Goal: Find contact information: Obtain details needed to contact an individual or organization

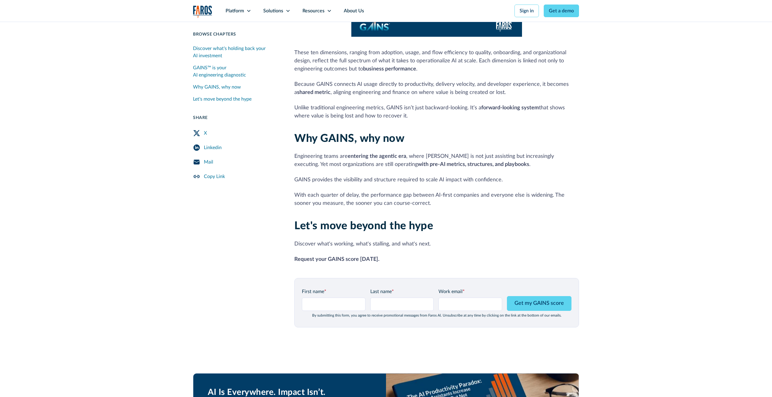
scroll to position [605, 0]
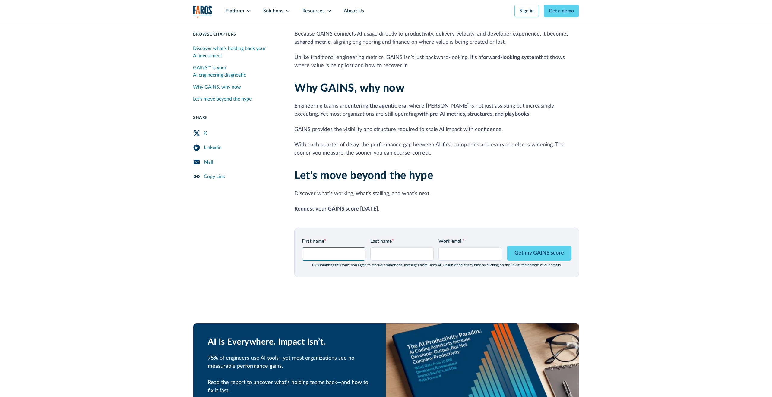
click at [344, 248] on input "GAINS Page Form - mid" at bounding box center [334, 254] width 64 height 13
type input "[DEMOGRAPHIC_DATA]"
click at [388, 248] on input "Last name *" at bounding box center [402, 254] width 64 height 13
type input "tesg§"
click at [460, 251] on input "Work email *" at bounding box center [470, 254] width 64 height 13
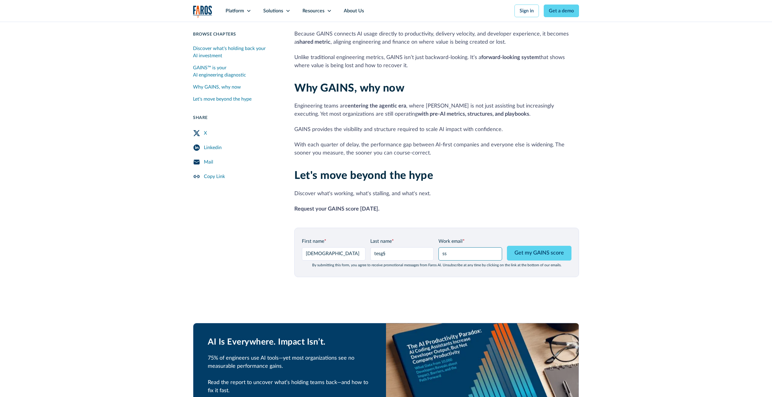
type input "sss"
click at [460, 251] on input "sss" at bounding box center [470, 254] width 64 height 13
click at [460, 251] on input "s" at bounding box center [470, 254] width 64 height 13
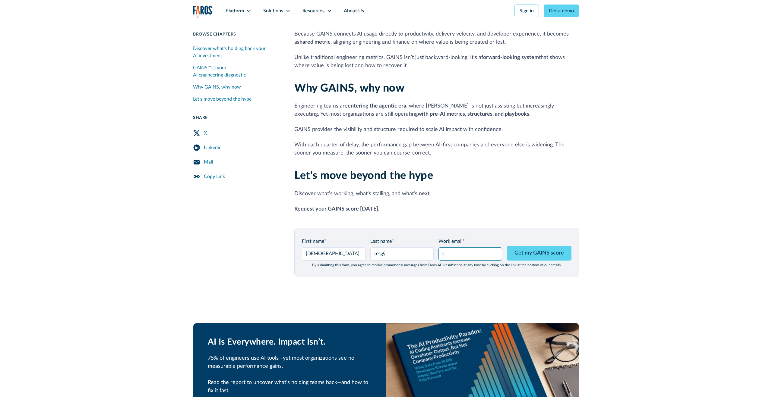
type input "shiran@kukistrategies.com"
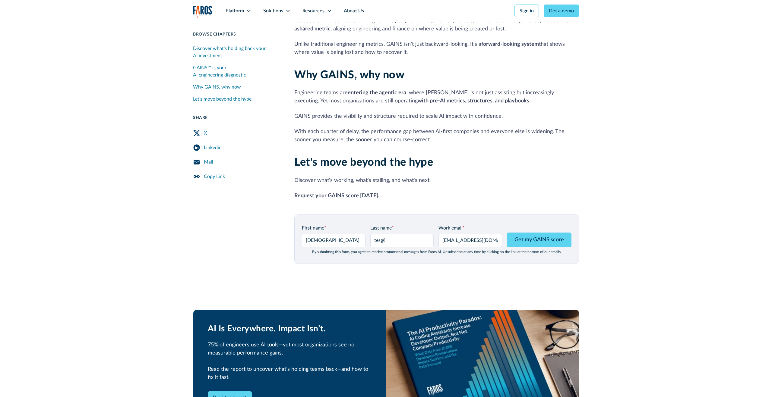
scroll to position [626, 0]
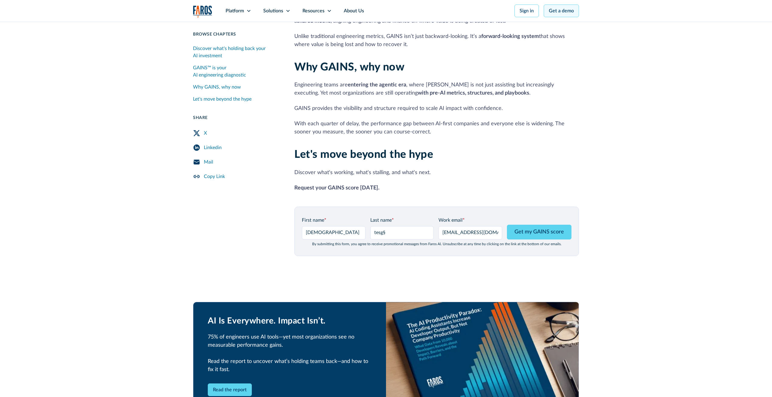
click at [561, 11] on link "Get a demo" at bounding box center [561, 11] width 35 height 13
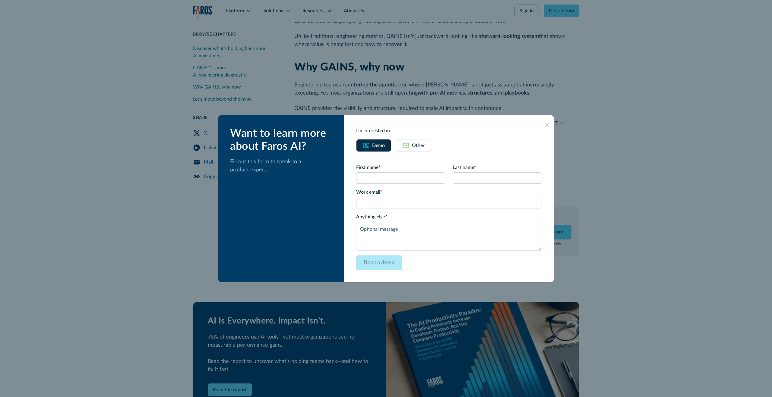
click at [544, 127] on icon at bounding box center [546, 125] width 5 height 5
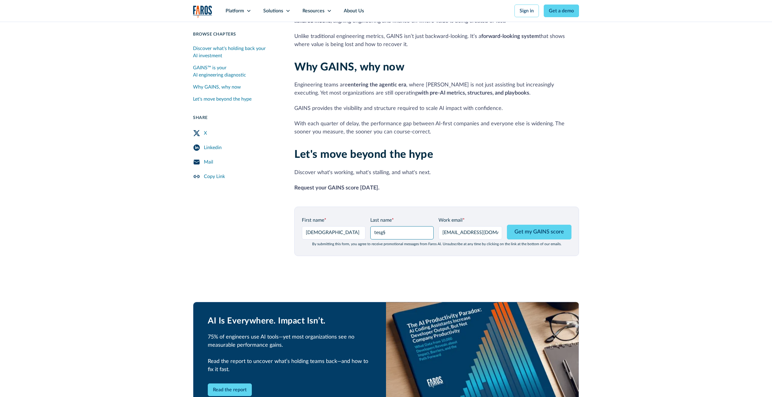
click at [397, 226] on input "tesg§" at bounding box center [402, 232] width 64 height 13
click at [397, 226] on input "tesgc" at bounding box center [402, 232] width 64 height 13
type input "fddd"
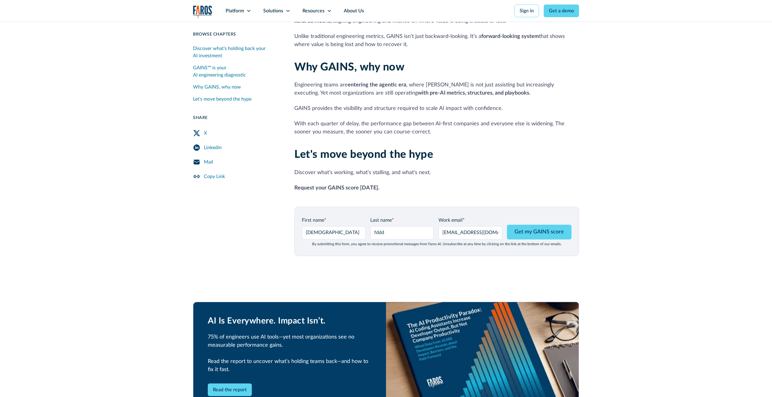
click at [471, 226] on input "shiran@kukistrategies.com" at bounding box center [470, 232] width 64 height 13
type input "shiranelha@gmail.com"
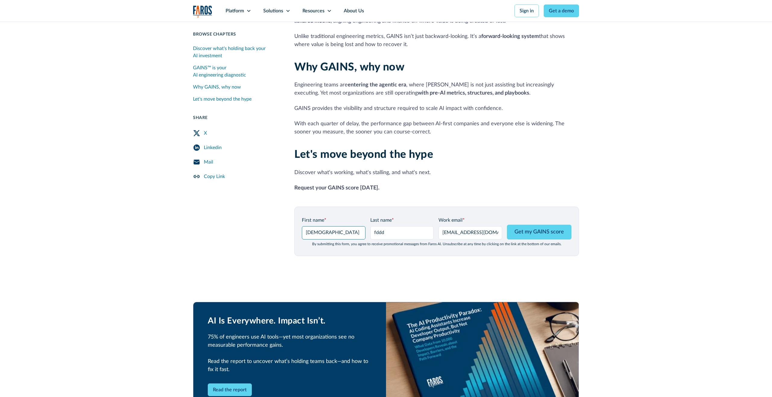
click at [333, 228] on input "shiran" at bounding box center [334, 232] width 64 height 13
type input "yuy"
click at [410, 226] on input "fddd" at bounding box center [402, 232] width 64 height 13
click at [458, 229] on input "shiranelha@gmail.com" at bounding box center [470, 232] width 64 height 13
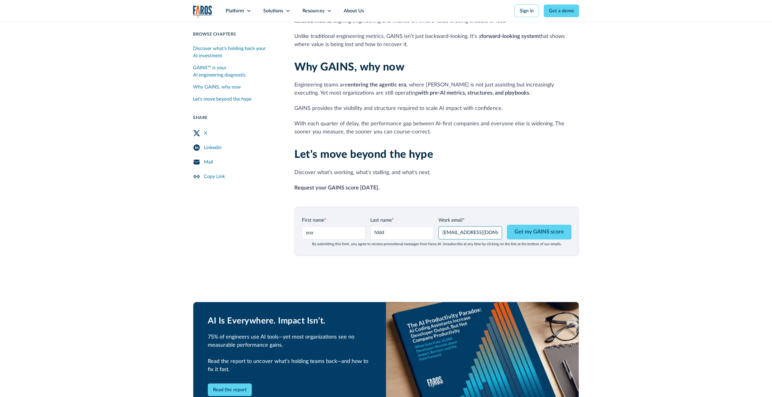
click at [458, 229] on input "shiranelha@gmail.com" at bounding box center [470, 232] width 64 height 13
click at [203, 13] on img "home" at bounding box center [202, 11] width 19 height 12
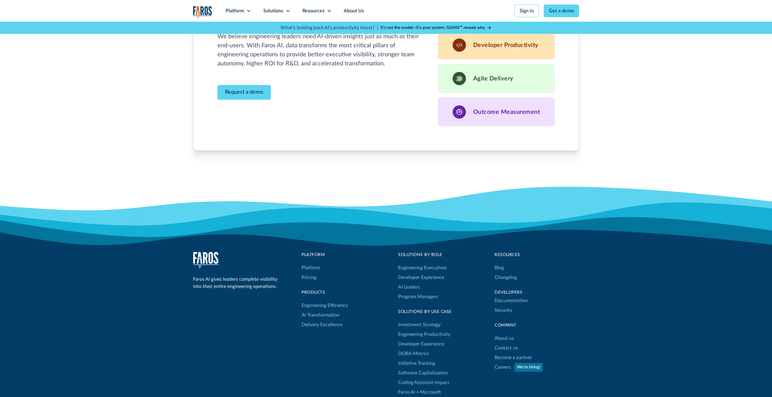
scroll to position [1790, 0]
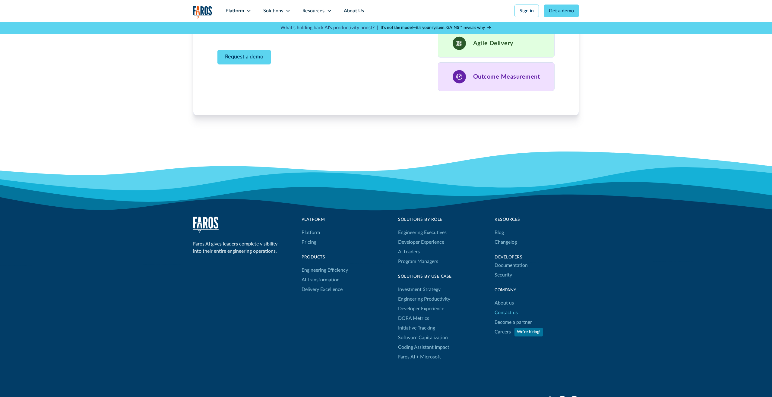
click at [509, 314] on link "Contact us" at bounding box center [506, 313] width 23 height 10
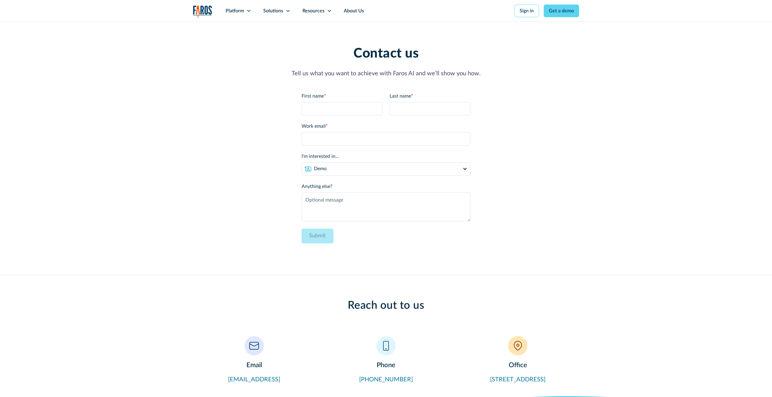
click at [197, 8] on img "home" at bounding box center [202, 11] width 19 height 12
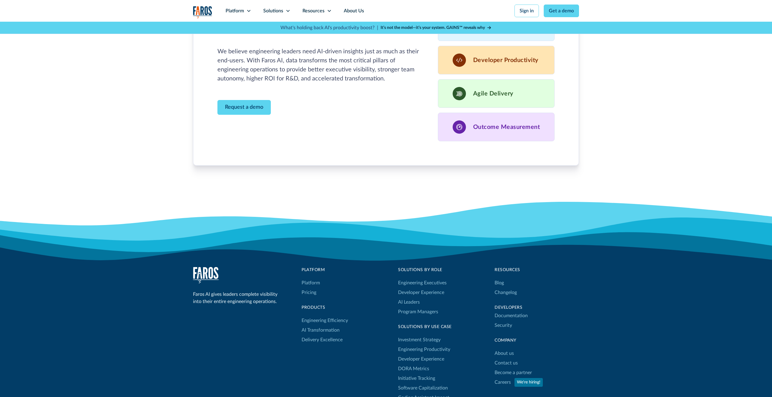
scroll to position [1856, 0]
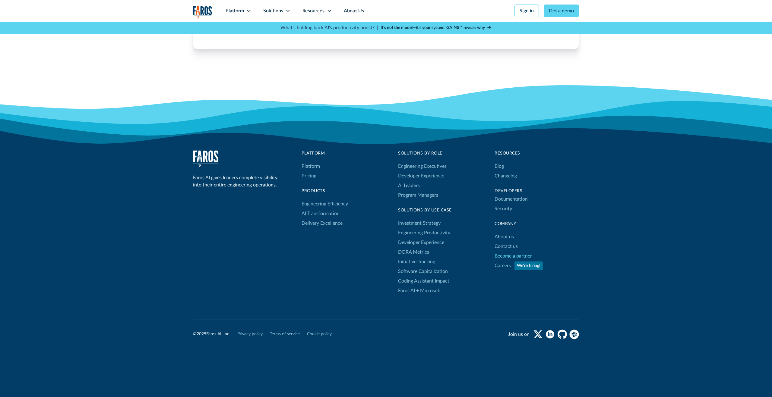
click at [509, 258] on link "Become a partner" at bounding box center [513, 256] width 37 height 10
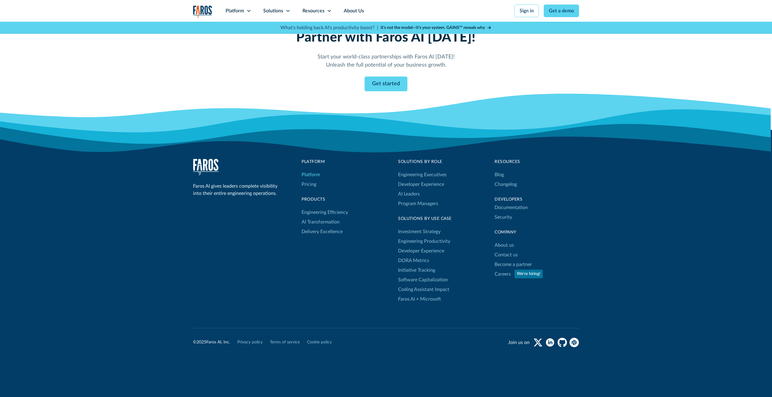
click at [312, 170] on link "Platform" at bounding box center [311, 175] width 18 height 10
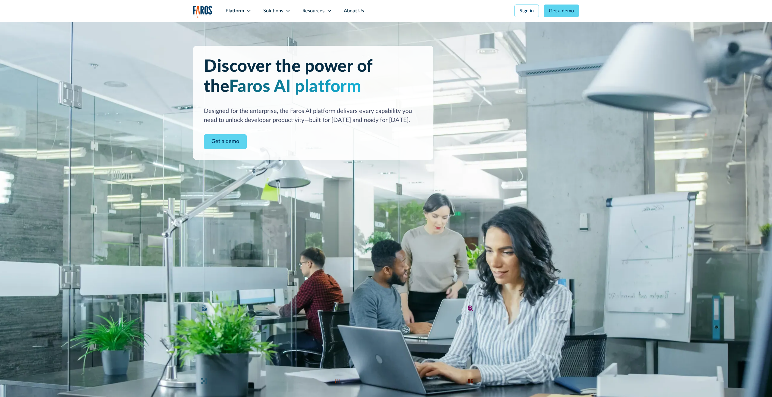
click at [200, 10] on img "home" at bounding box center [202, 11] width 19 height 12
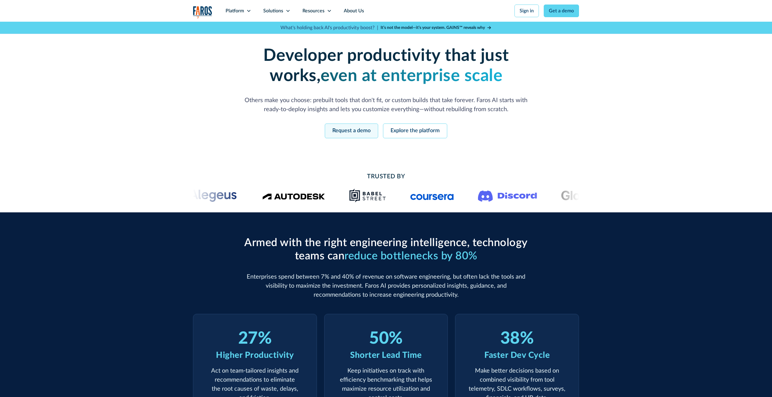
click at [351, 131] on link "Request a demo" at bounding box center [351, 131] width 53 height 15
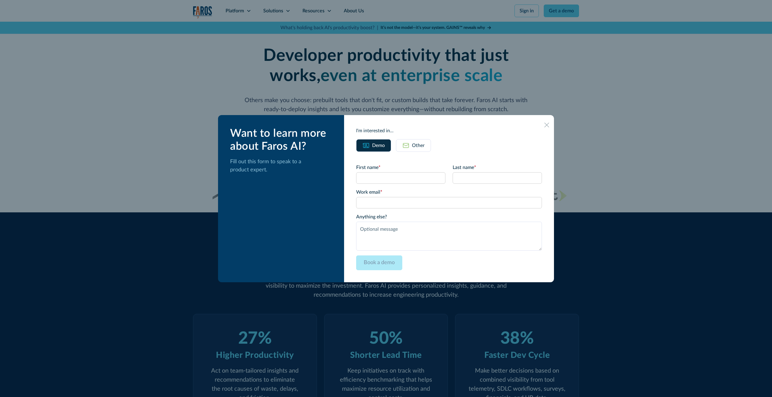
click at [544, 127] on icon at bounding box center [546, 125] width 5 height 5
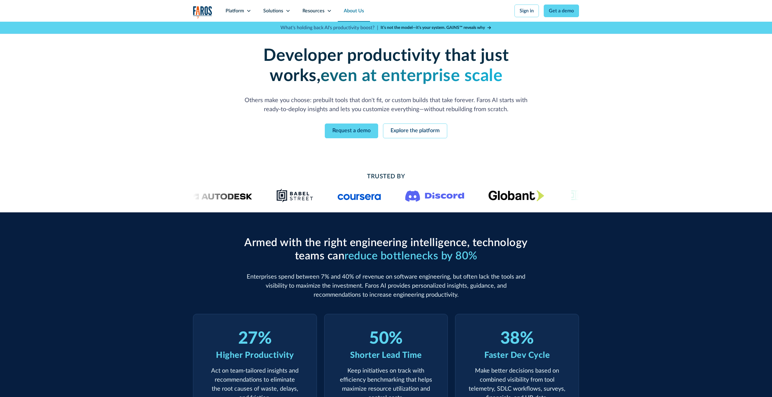
click at [351, 13] on link "About Us" at bounding box center [354, 11] width 32 height 22
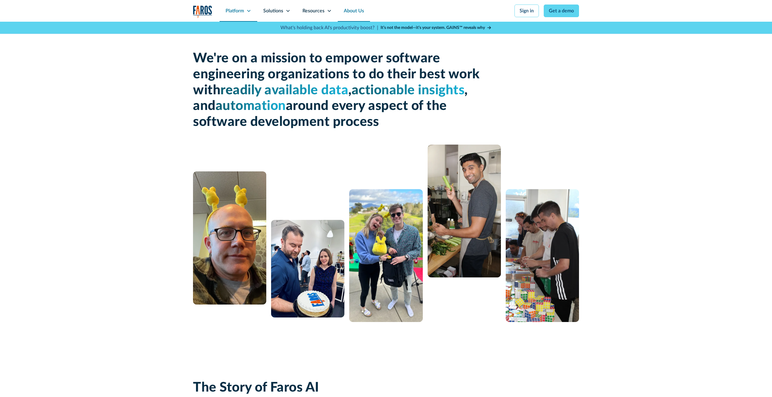
click at [238, 13] on div "Platform" at bounding box center [235, 10] width 18 height 7
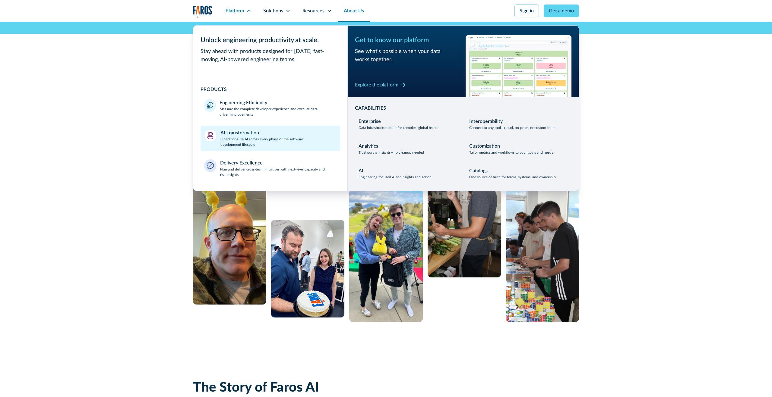
click at [250, 142] on p "Operationalize AI across every phase of the software development lifecycle" at bounding box center [278, 142] width 116 height 11
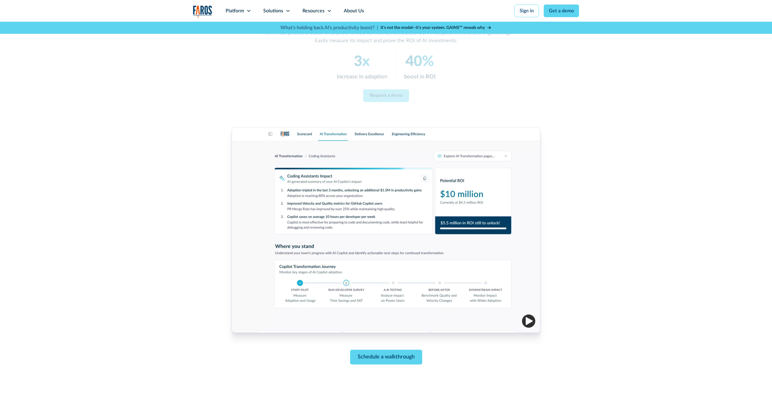
scroll to position [95, 0]
click at [233, 14] on div "Platform" at bounding box center [239, 11] width 38 height 22
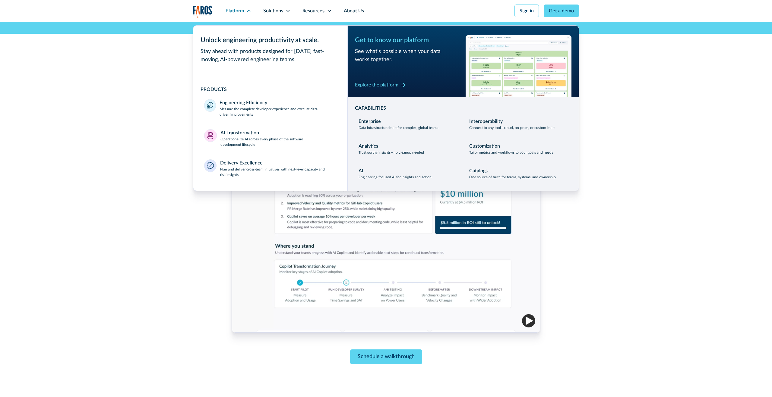
click at [200, 9] on img "home" at bounding box center [202, 11] width 19 height 12
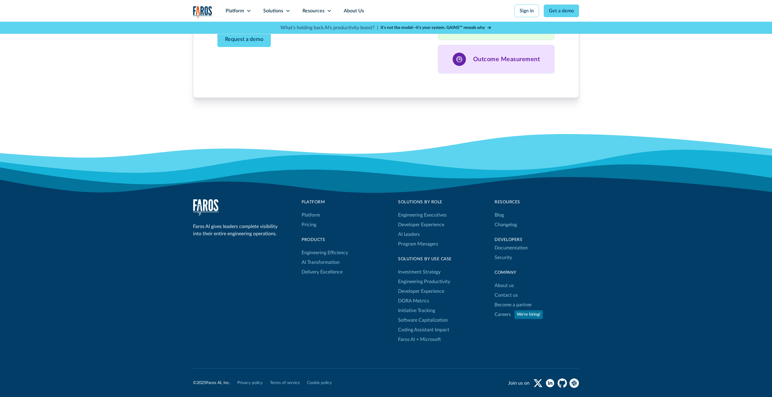
scroll to position [1856, 0]
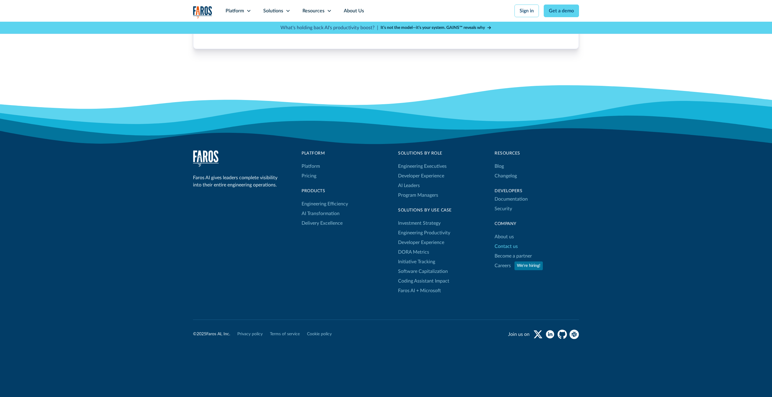
click at [509, 248] on link "Contact us" at bounding box center [506, 247] width 23 height 10
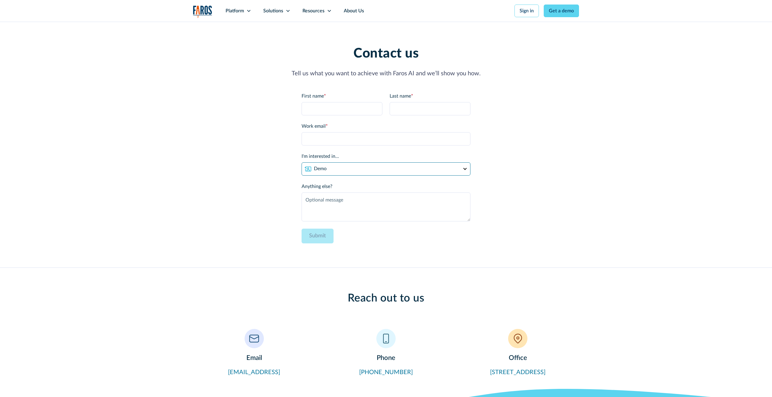
click at [361, 171] on select "Demo Partnership Support Other" at bounding box center [386, 169] width 169 height 13
click at [205, 13] on img "home" at bounding box center [202, 11] width 19 height 12
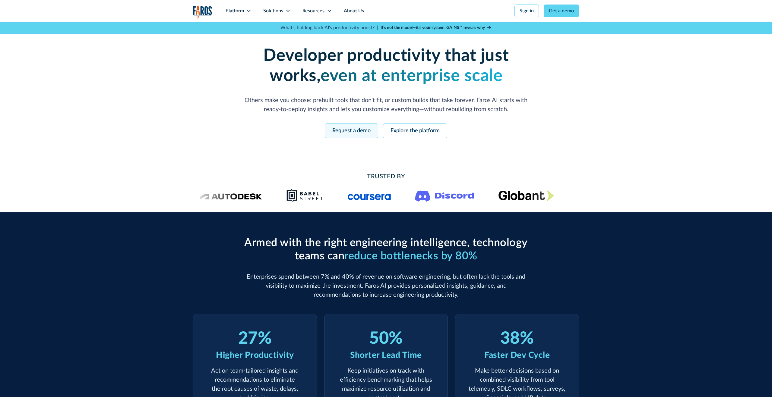
click at [345, 133] on link "Request a demo" at bounding box center [351, 131] width 53 height 15
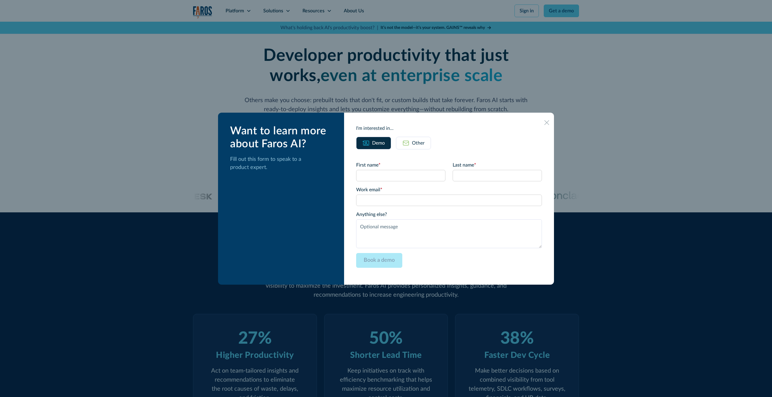
click at [544, 123] on icon at bounding box center [546, 122] width 5 height 5
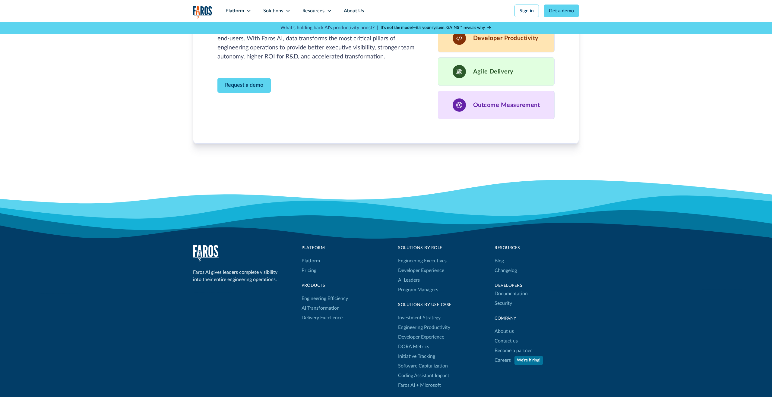
scroll to position [1856, 0]
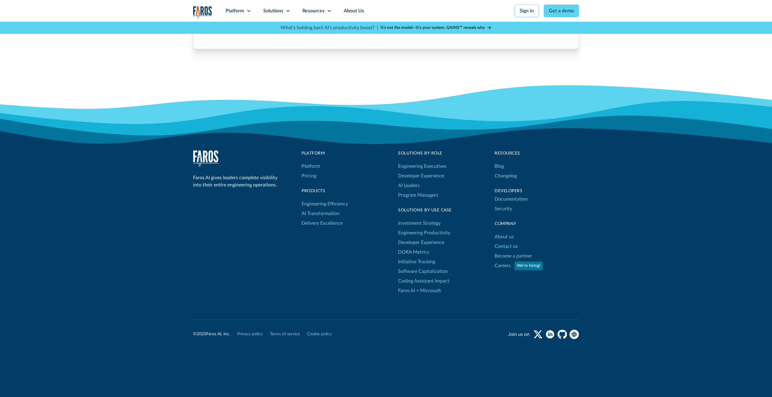
click at [507, 248] on link "Contact us" at bounding box center [506, 247] width 23 height 10
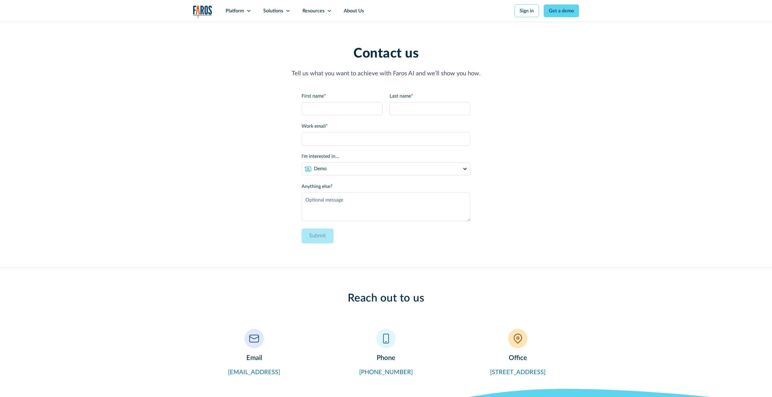
click at [171, 164] on div "Contact us Tell us what you want to achieve with Faros AI and we’ll show you ho…" at bounding box center [386, 145] width 772 height 246
